Goal: Task Accomplishment & Management: Manage account settings

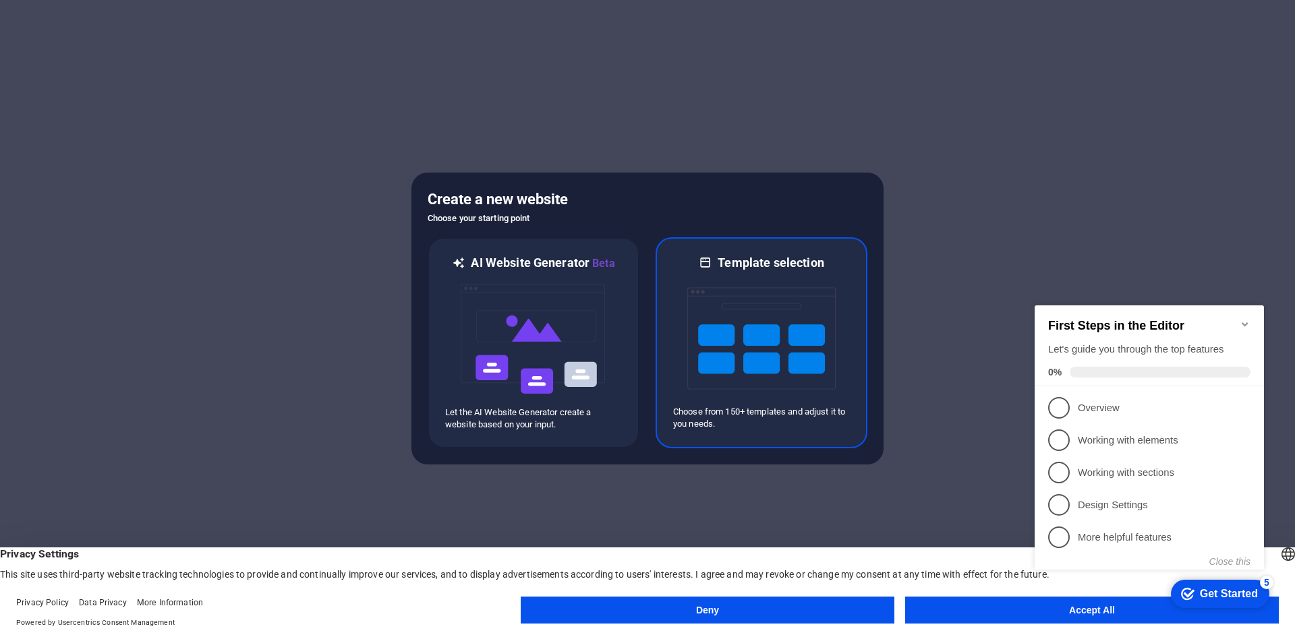
click at [773, 346] on img at bounding box center [761, 338] width 148 height 135
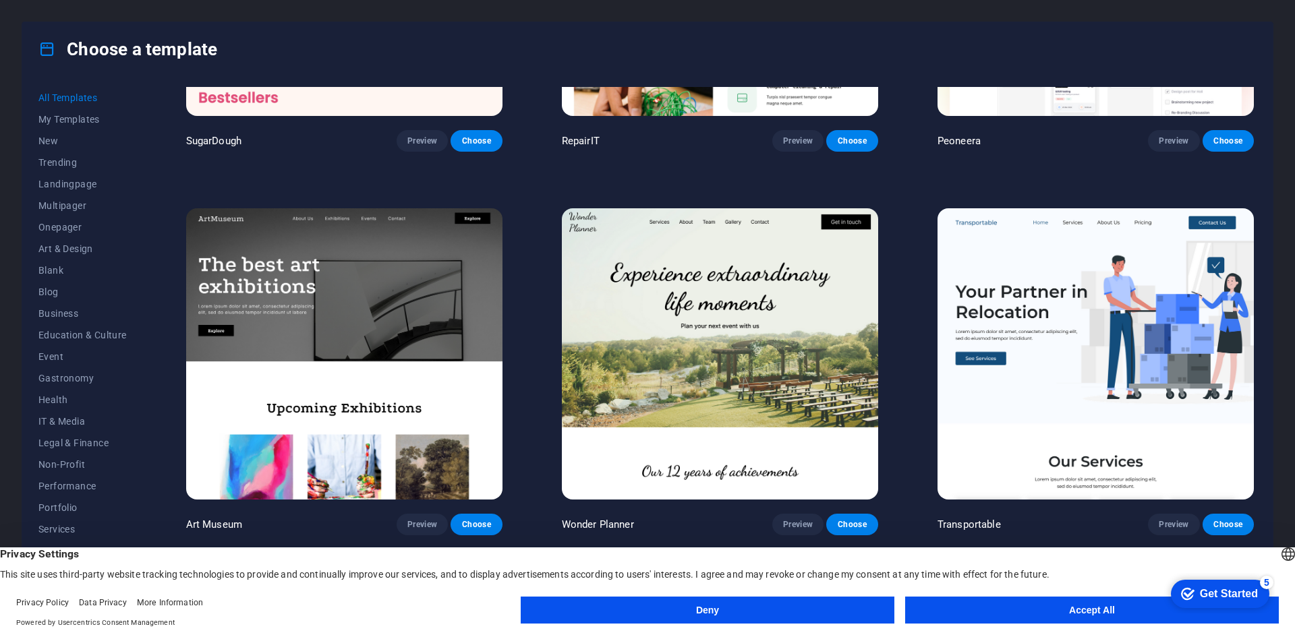
scroll to position [270, 0]
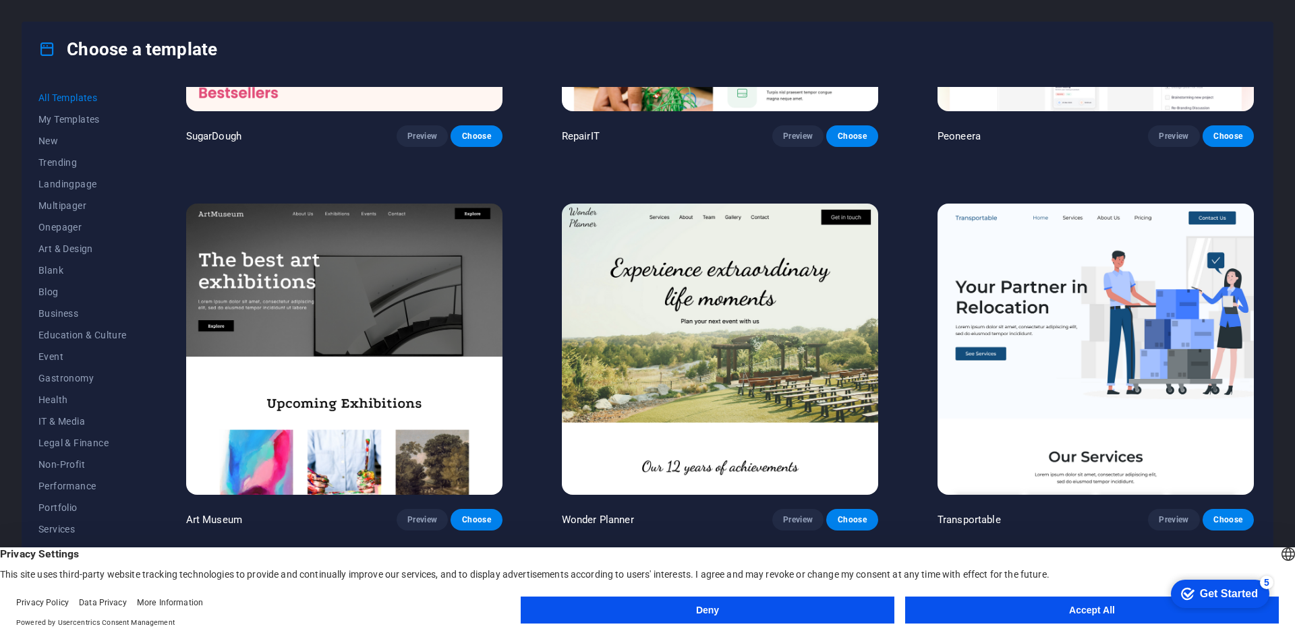
click at [1103, 606] on button "Accept All" at bounding box center [1092, 610] width 374 height 27
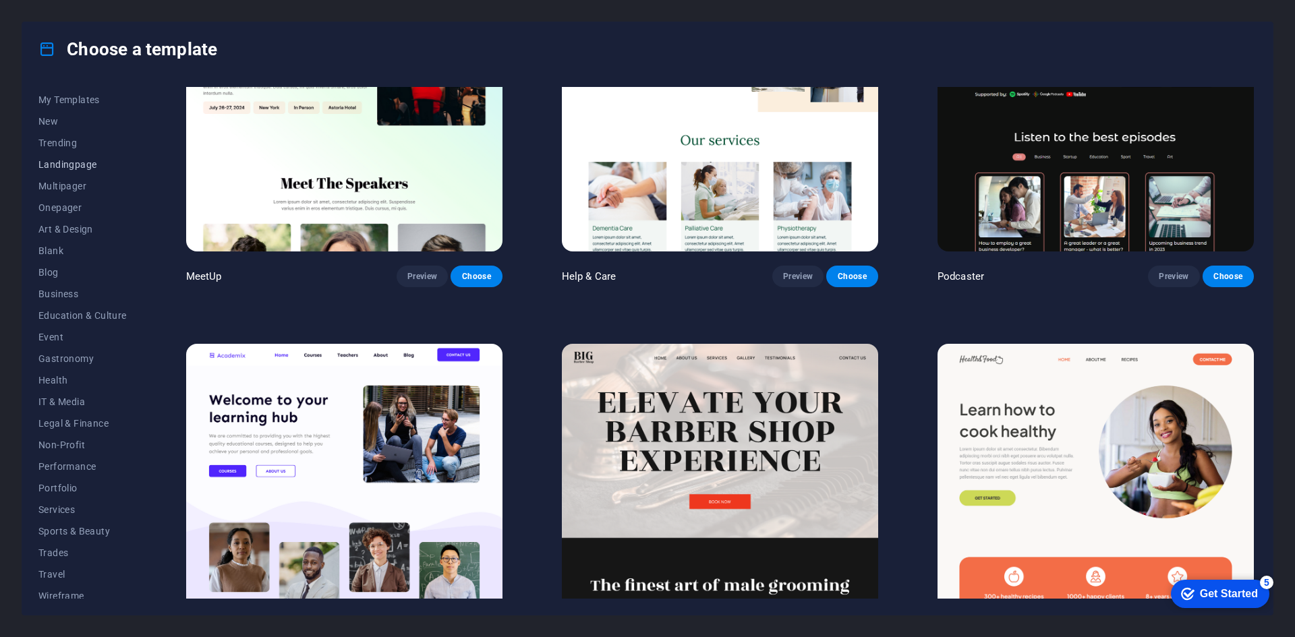
scroll to position [28, 0]
click at [65, 479] on span "Portfolio" at bounding box center [82, 480] width 88 height 11
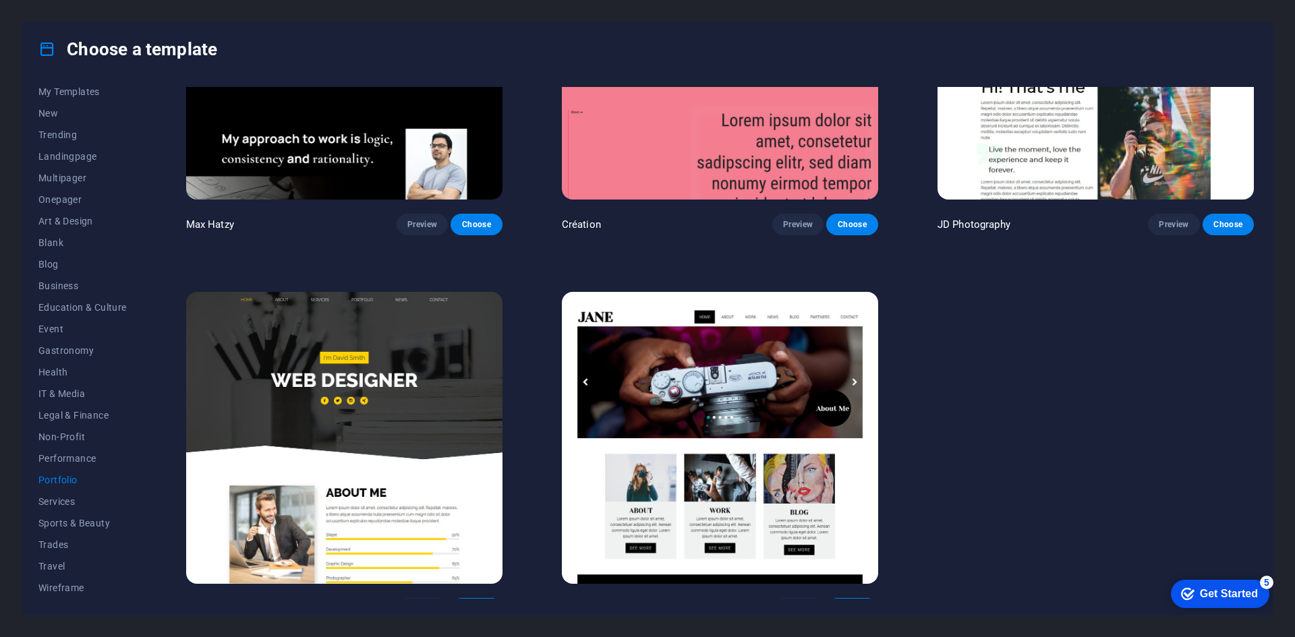
scroll to position [581, 0]
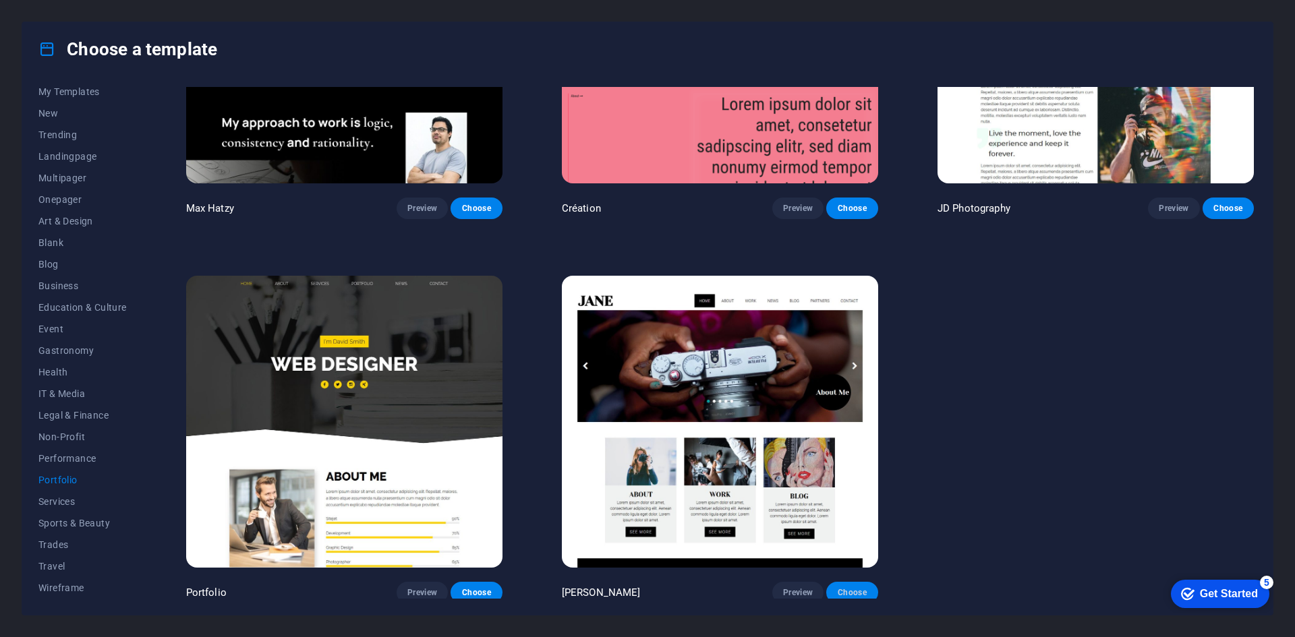
click at [850, 587] on span "Choose" at bounding box center [852, 592] width 30 height 11
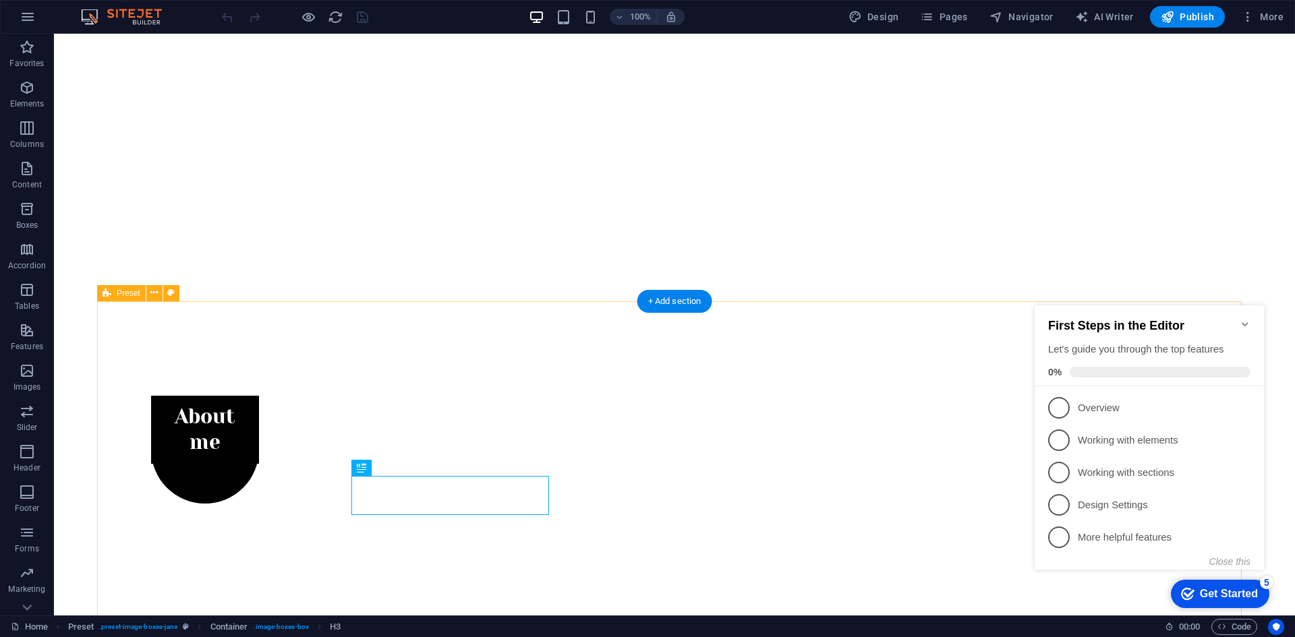
scroll to position [334, 0]
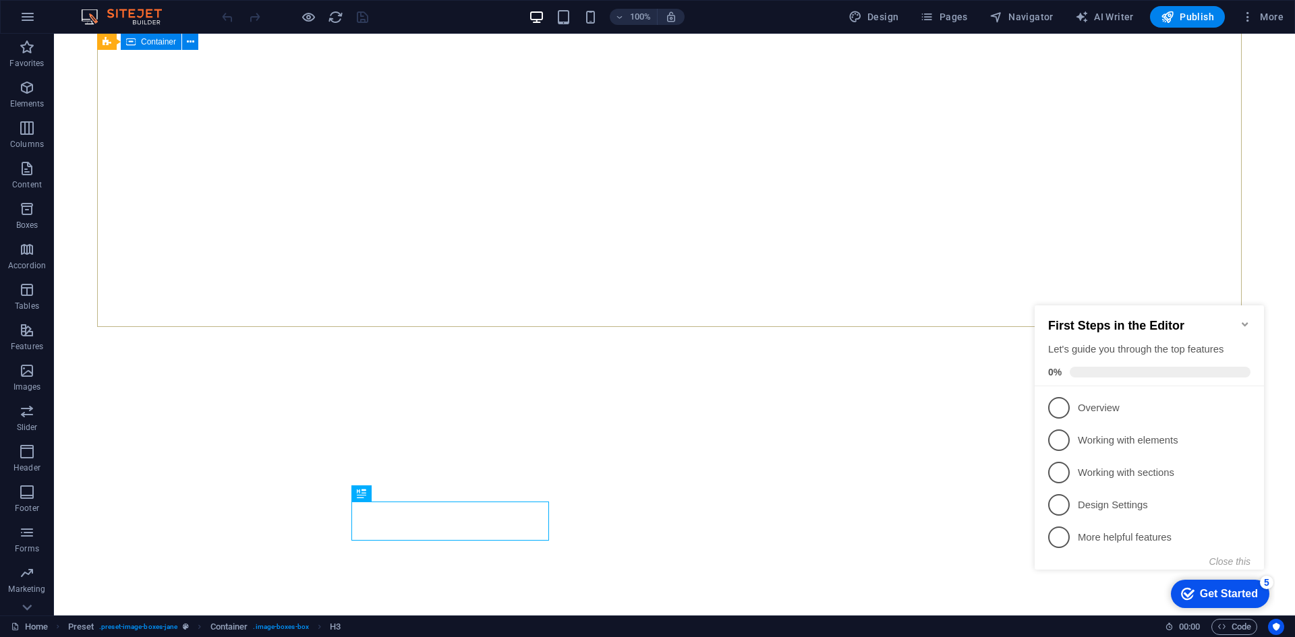
click at [147, 41] on span "Container" at bounding box center [158, 42] width 35 height 8
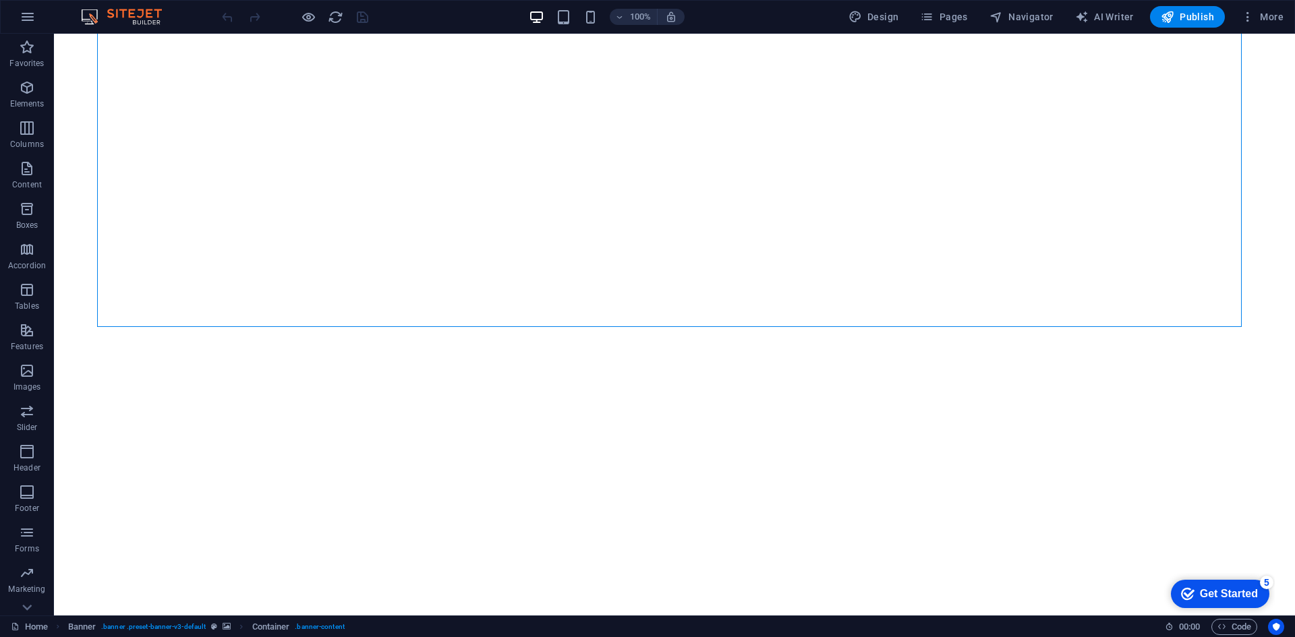
click at [1210, 591] on div "Get Started" at bounding box center [1229, 594] width 58 height 12
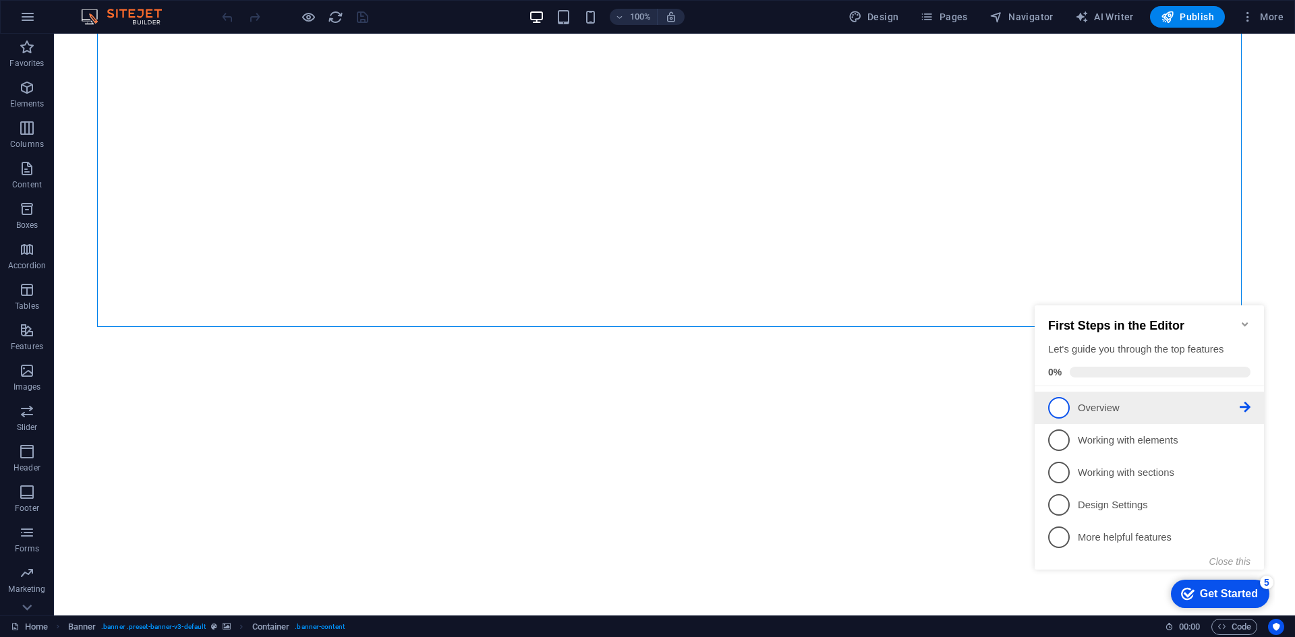
click at [1060, 407] on span "1" at bounding box center [1059, 408] width 22 height 22
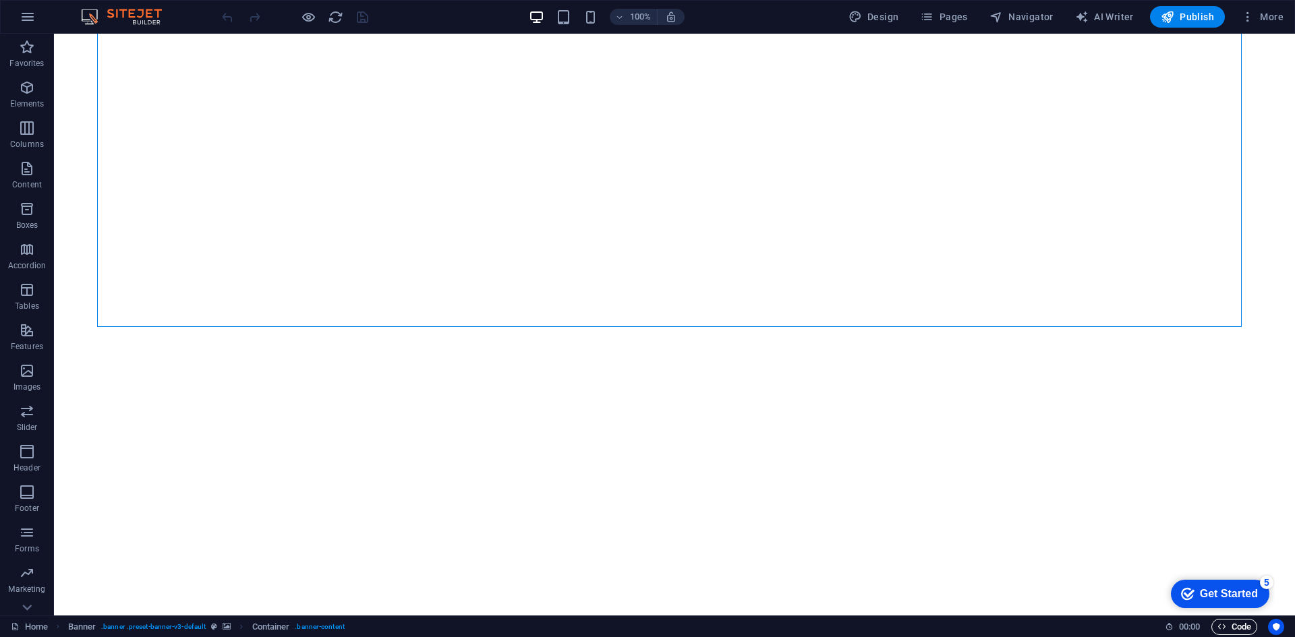
scroll to position [0, 0]
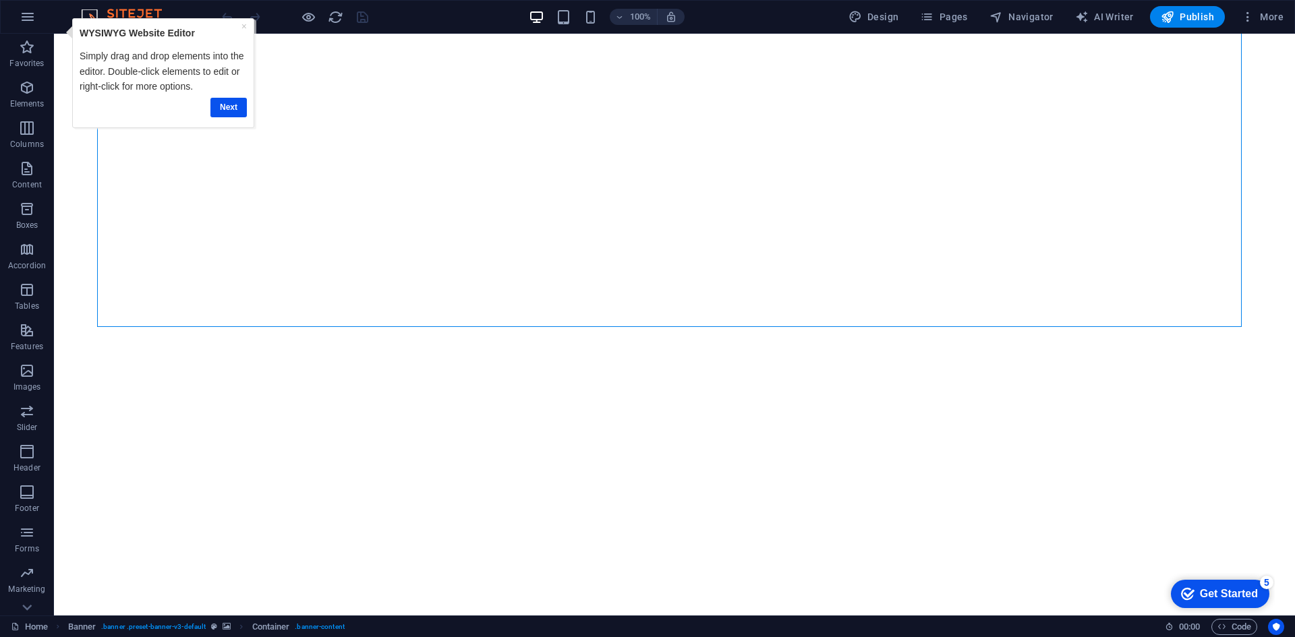
click at [1215, 597] on div "Get Started" at bounding box center [1229, 594] width 58 height 12
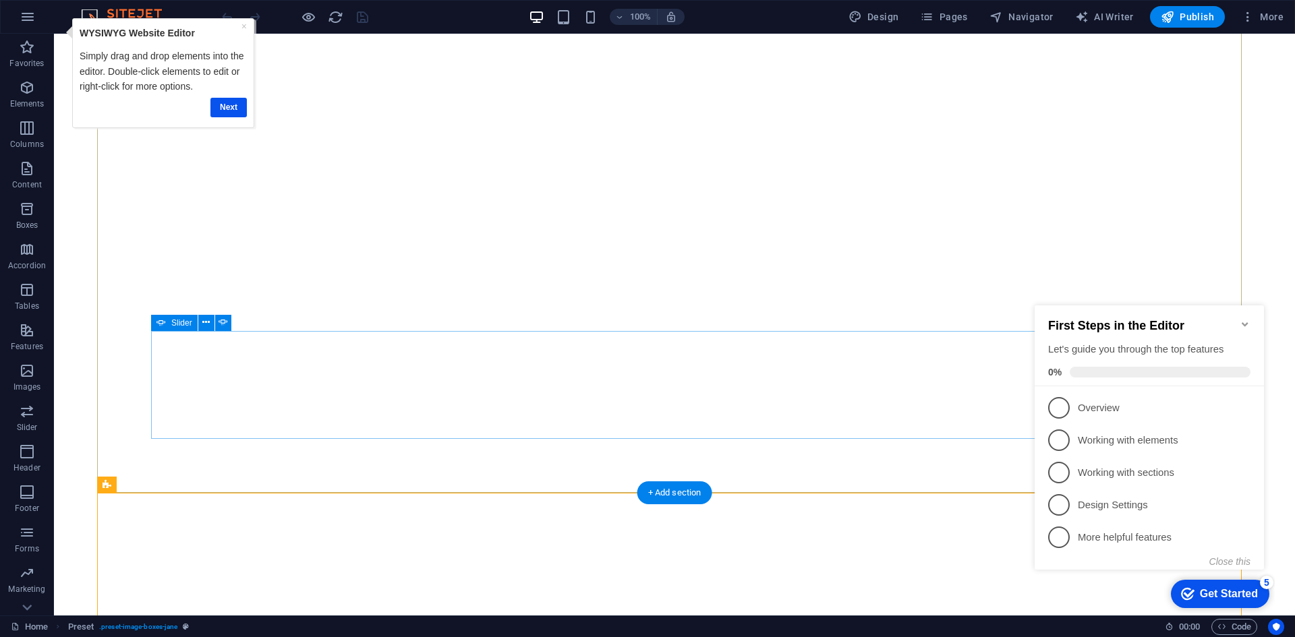
scroll to position [422, 0]
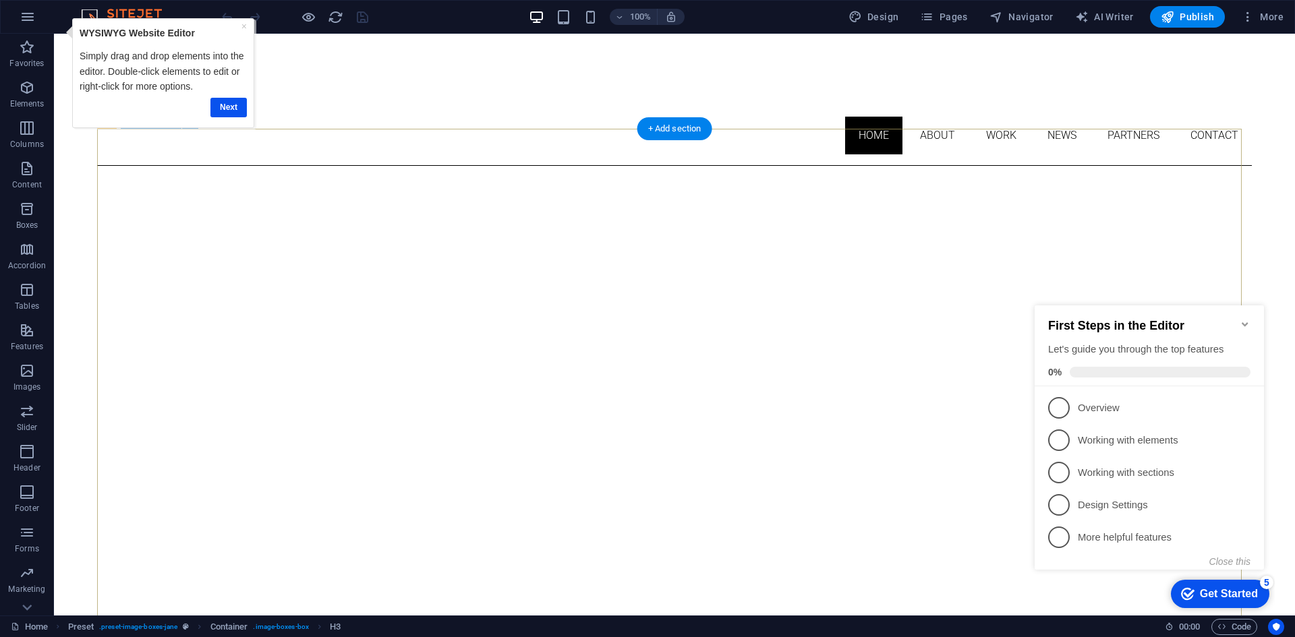
scroll to position [0, 0]
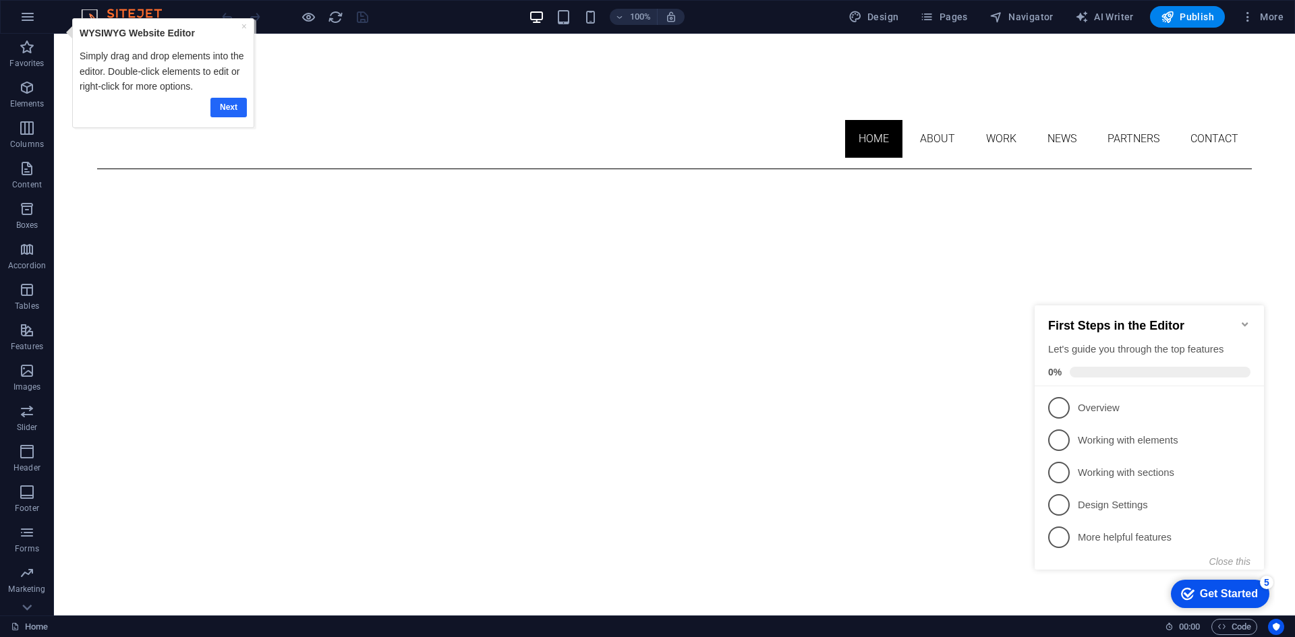
click at [231, 106] on link "Next" at bounding box center [228, 108] width 36 height 20
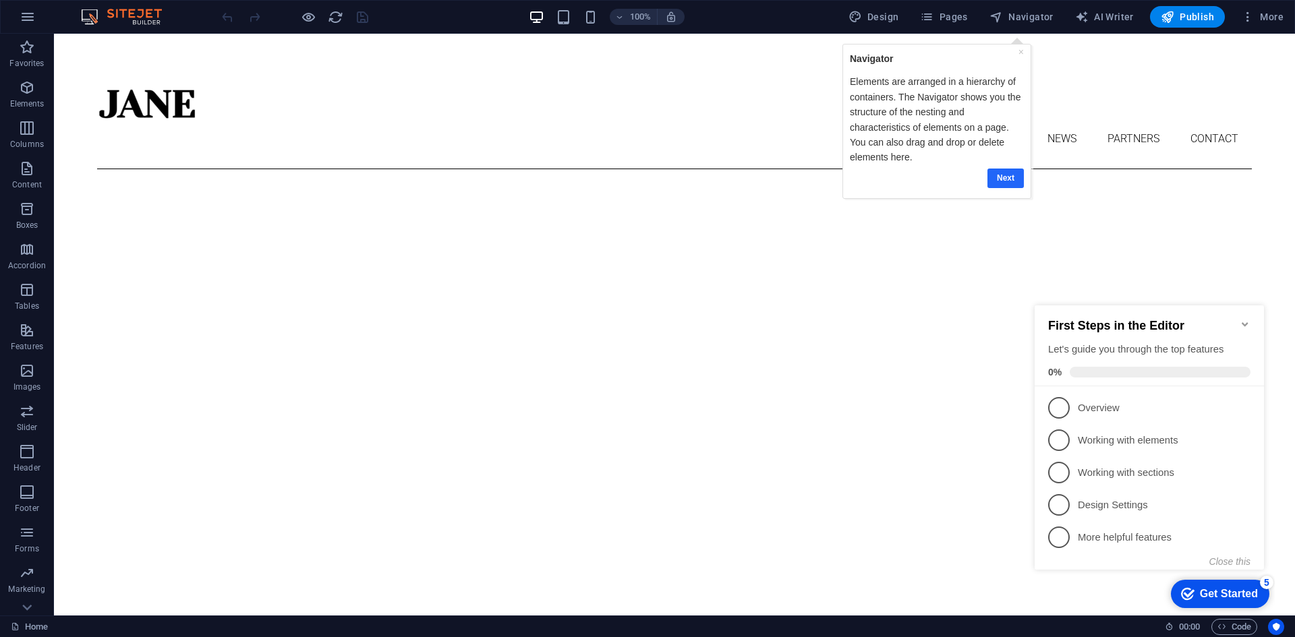
click at [1003, 179] on link "Next" at bounding box center [1005, 179] width 36 height 20
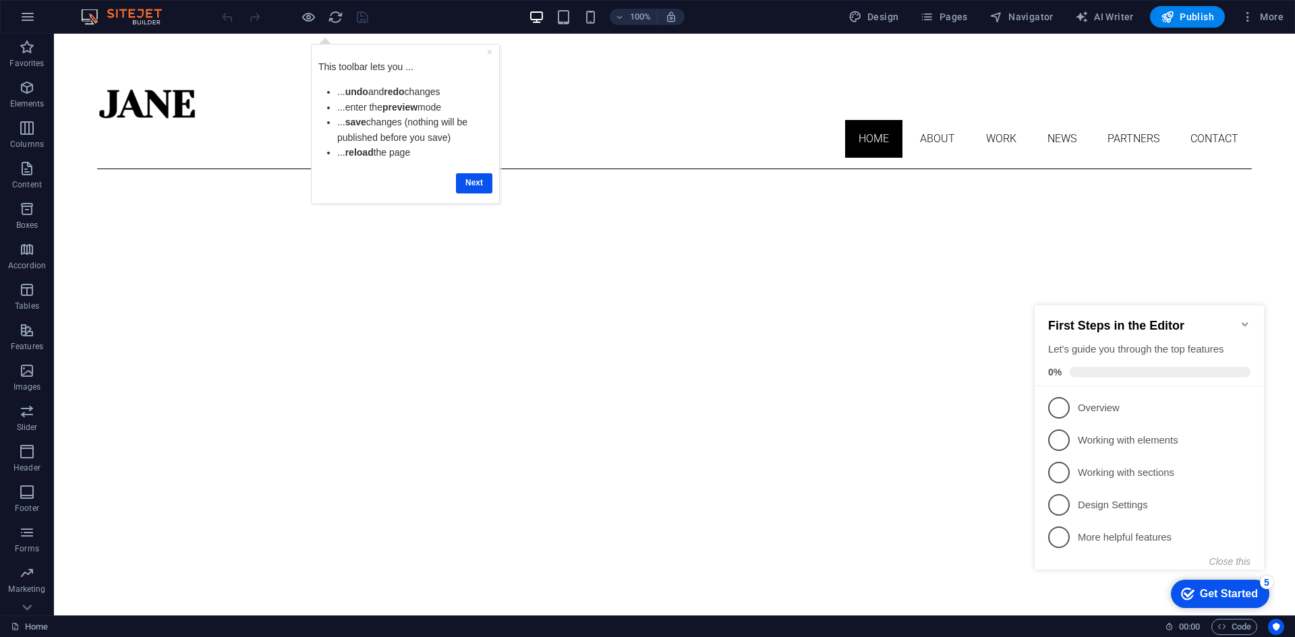
click at [490, 55] on link "×" at bounding box center [489, 52] width 5 height 11
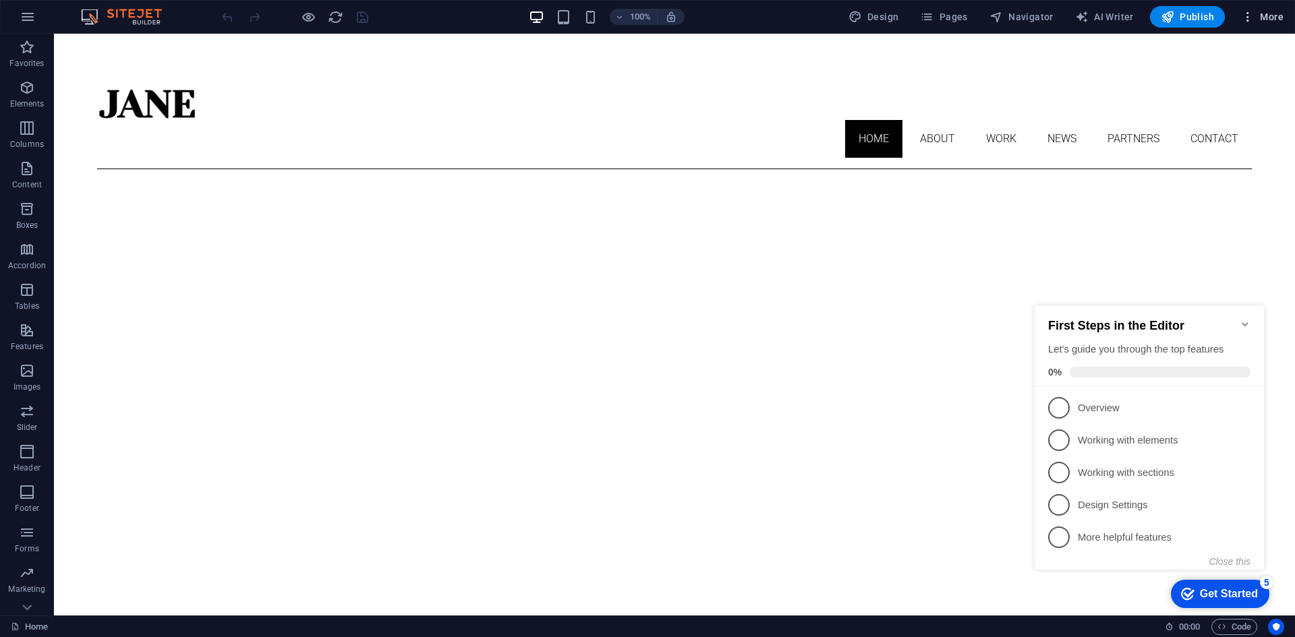
click at [1248, 21] on icon "button" at bounding box center [1247, 16] width 13 height 13
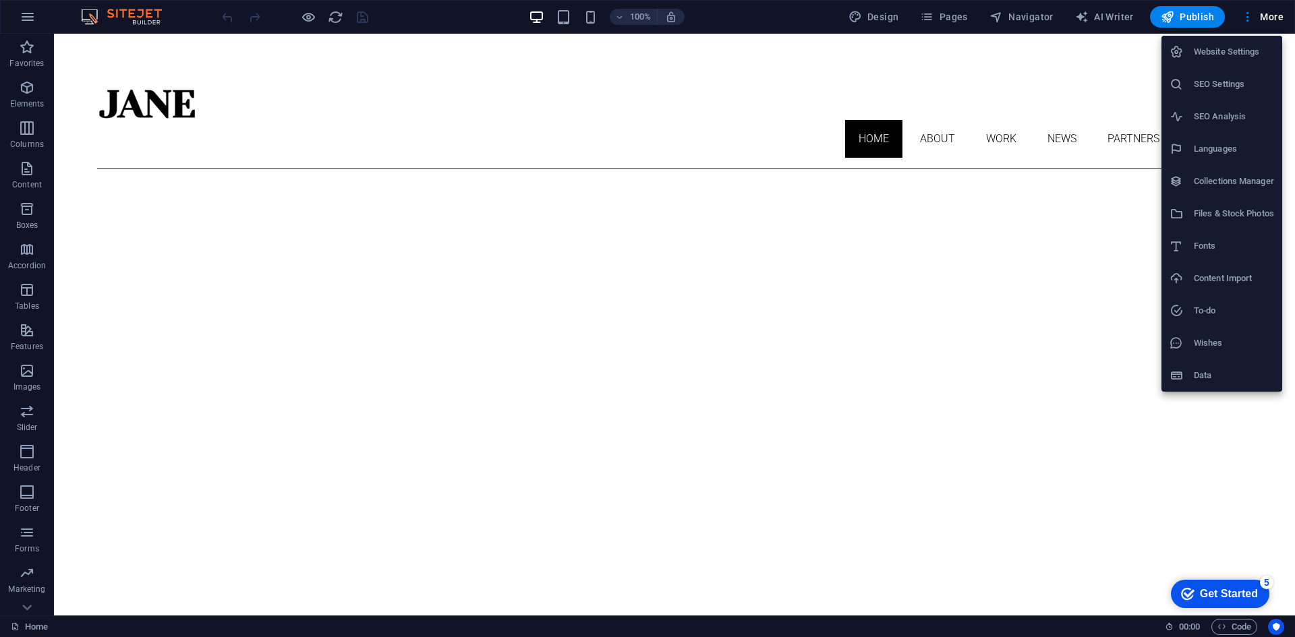
click at [1213, 52] on h6 "Website Settings" at bounding box center [1234, 52] width 80 height 16
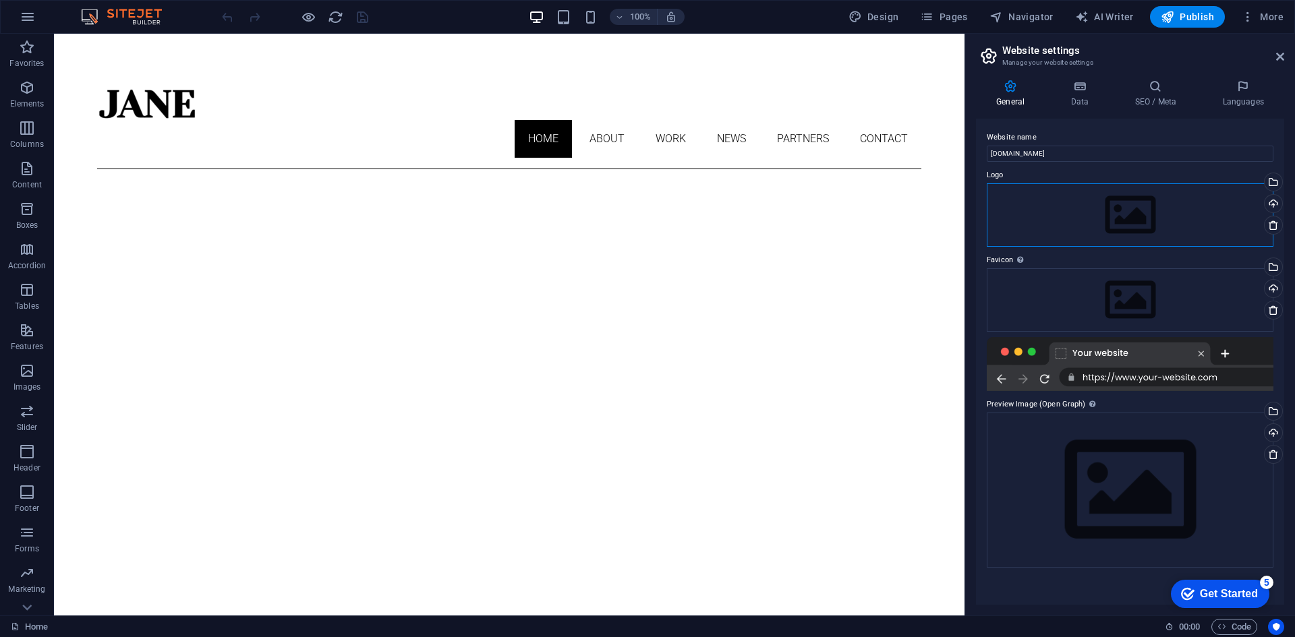
click at [1127, 216] on div "Drag files here, click to choose files or select files from Files or our free s…" at bounding box center [1130, 214] width 287 height 63
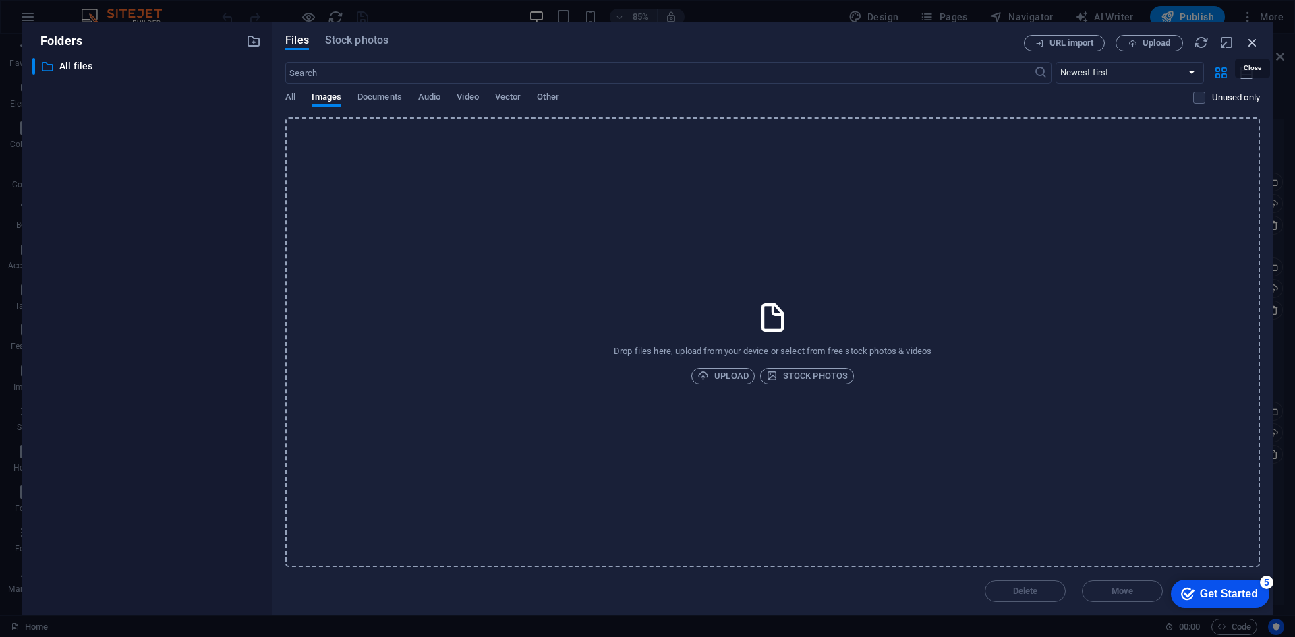
click at [1254, 44] on icon "button" at bounding box center [1252, 42] width 15 height 15
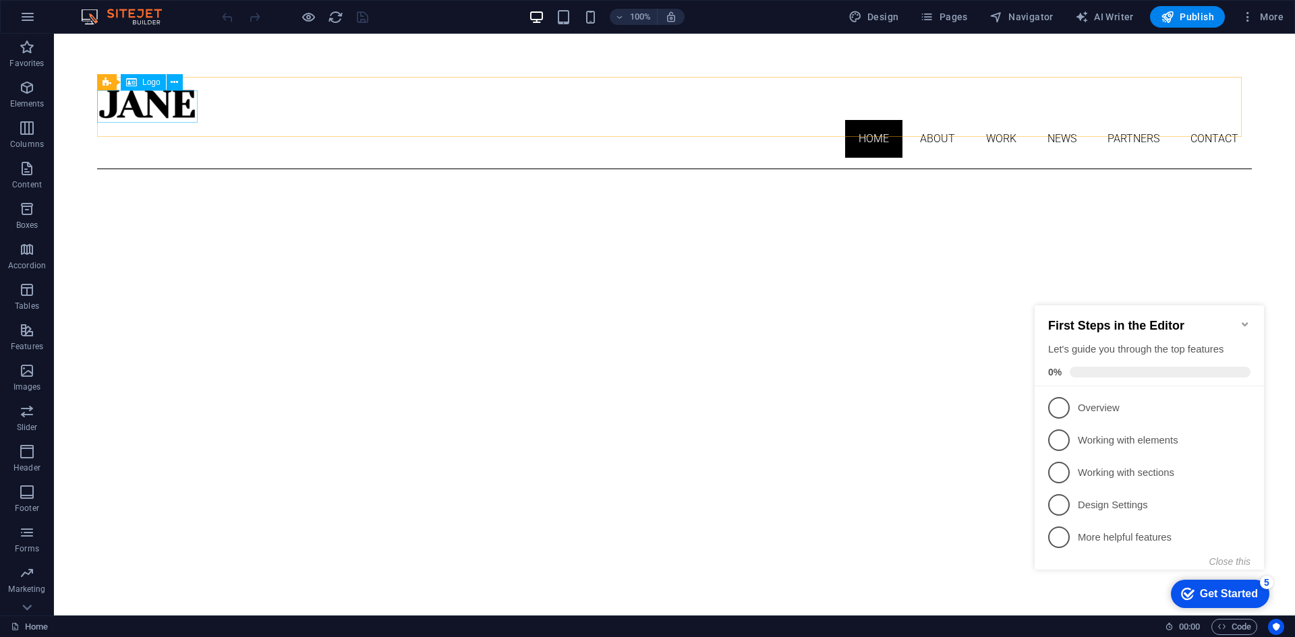
click at [151, 85] on span "Logo" at bounding box center [151, 82] width 18 height 8
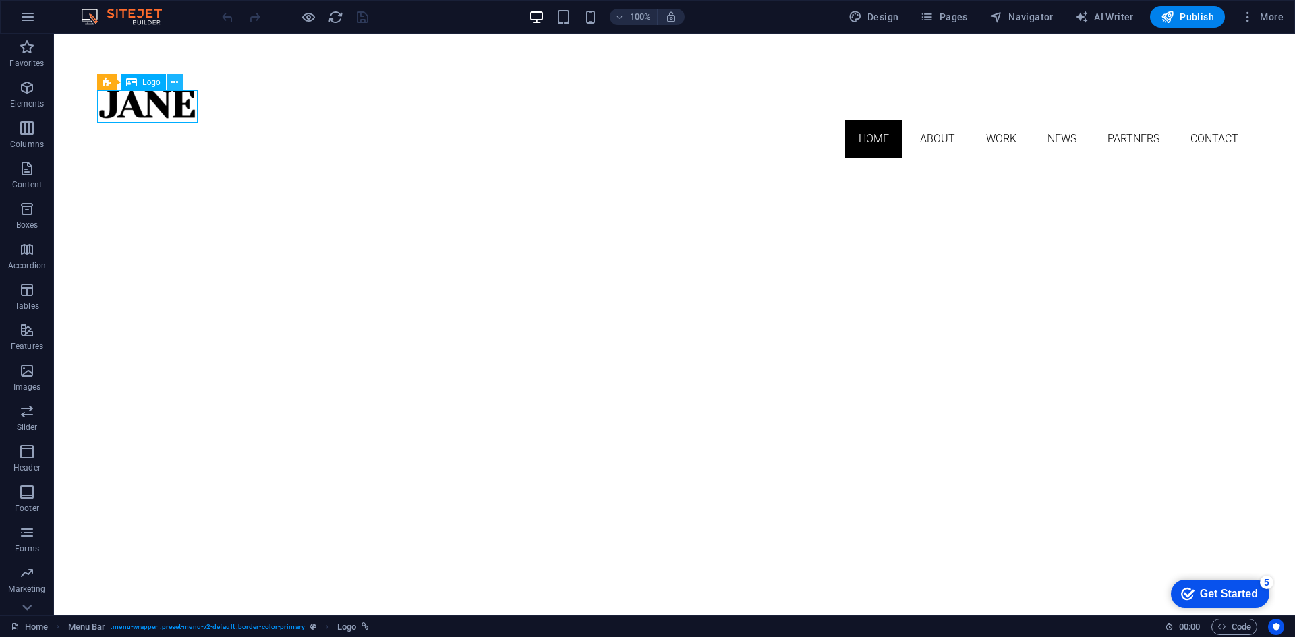
click at [172, 77] on icon at bounding box center [174, 83] width 7 height 14
